Goal: Check status

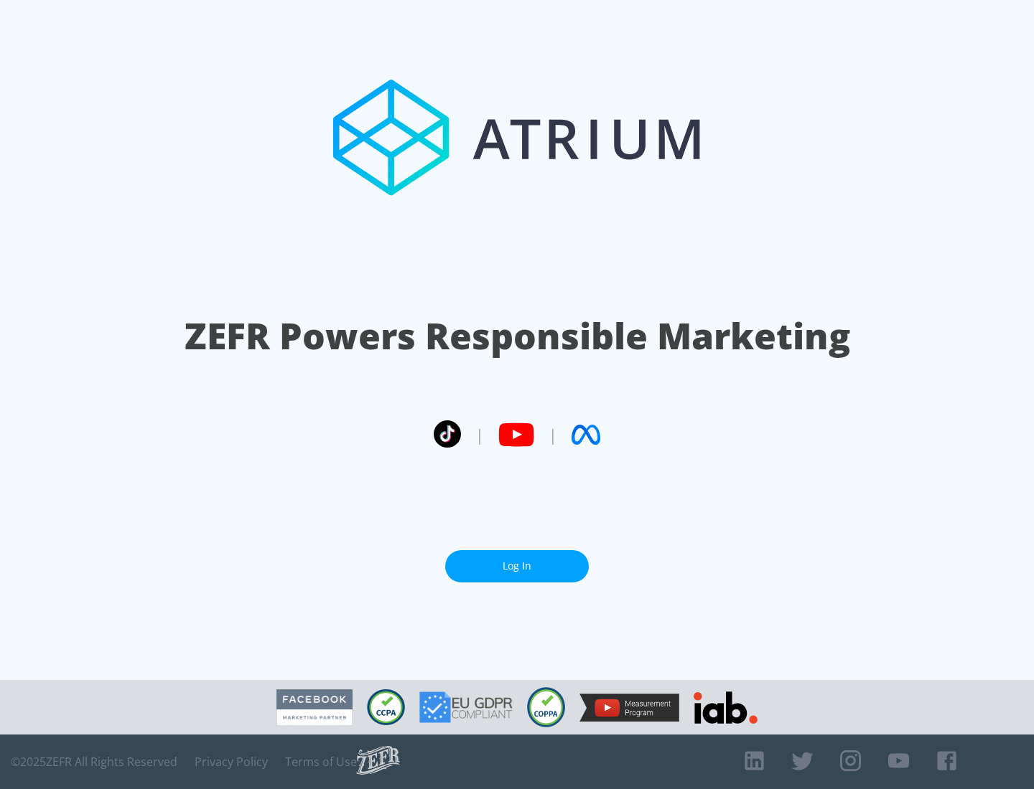
click at [517, 566] on link "Log In" at bounding box center [517, 566] width 144 height 32
